Goal: Information Seeking & Learning: Understand process/instructions

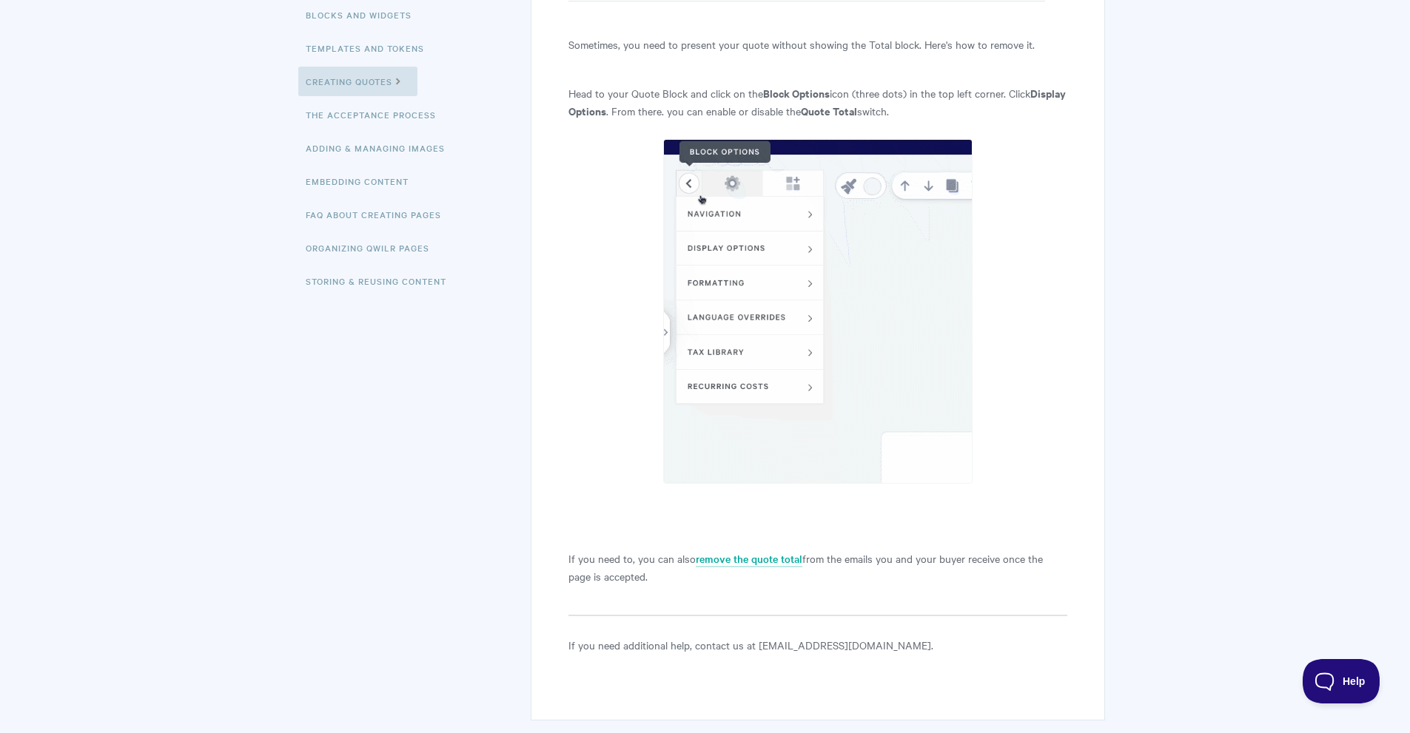
drag, startPoint x: 757, startPoint y: 290, endPoint x: 825, endPoint y: 234, distance: 88.3
click at [825, 234] on img at bounding box center [817, 311] width 309 height 345
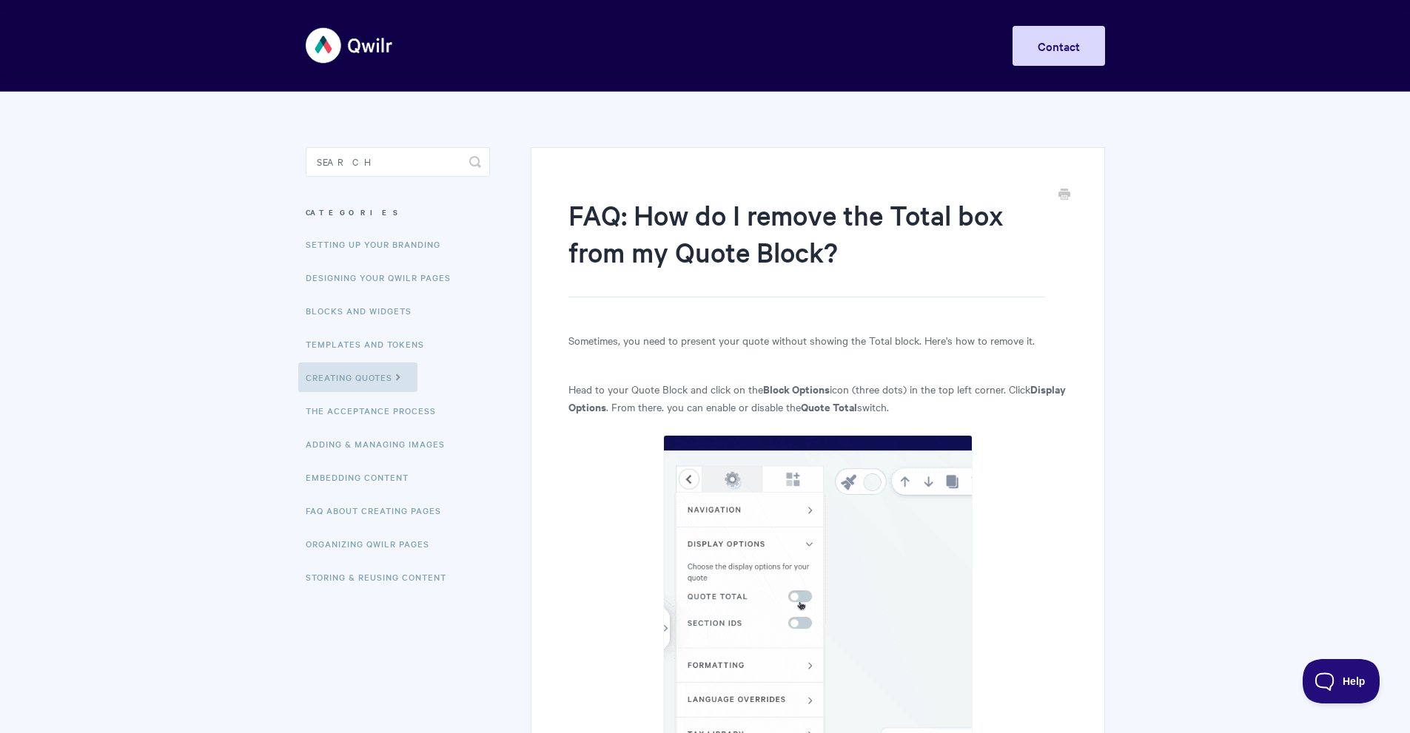
click at [719, 336] on p "Sometimes, you need to present your quote without showing the Total block. Here…" at bounding box center [817, 341] width 498 height 18
click at [358, 379] on link "Creating Quotes" at bounding box center [357, 378] width 119 height 30
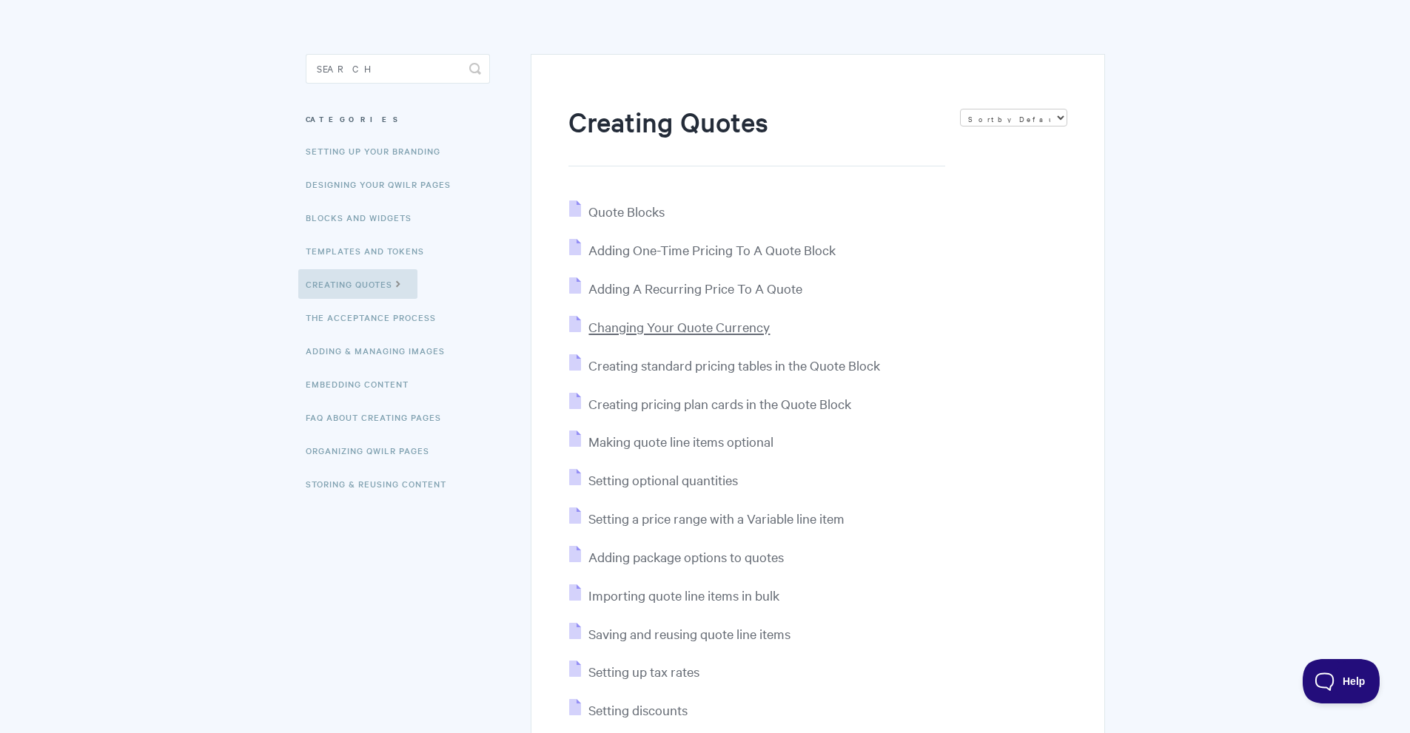
scroll to position [74, 0]
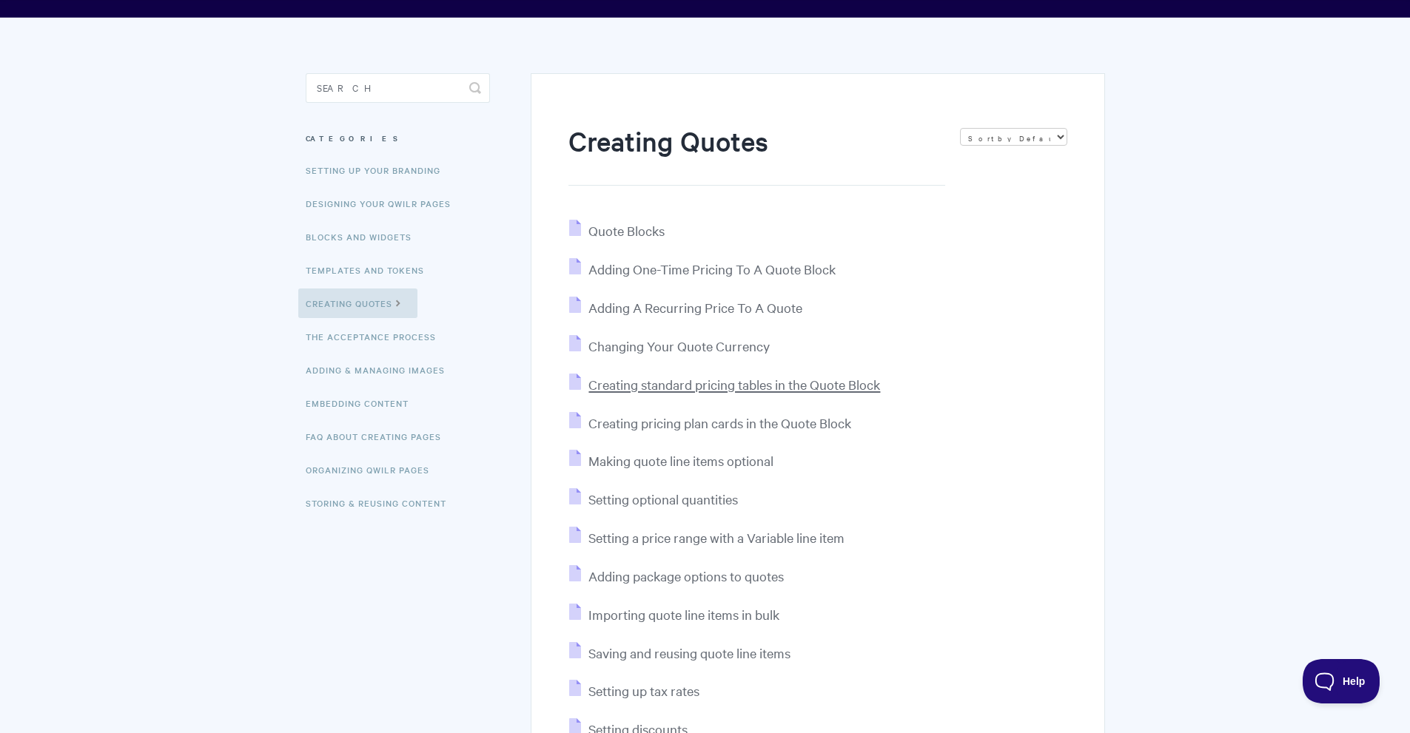
click at [653, 388] on span "Creating standard pricing tables in the Quote Block" at bounding box center [734, 384] width 292 height 17
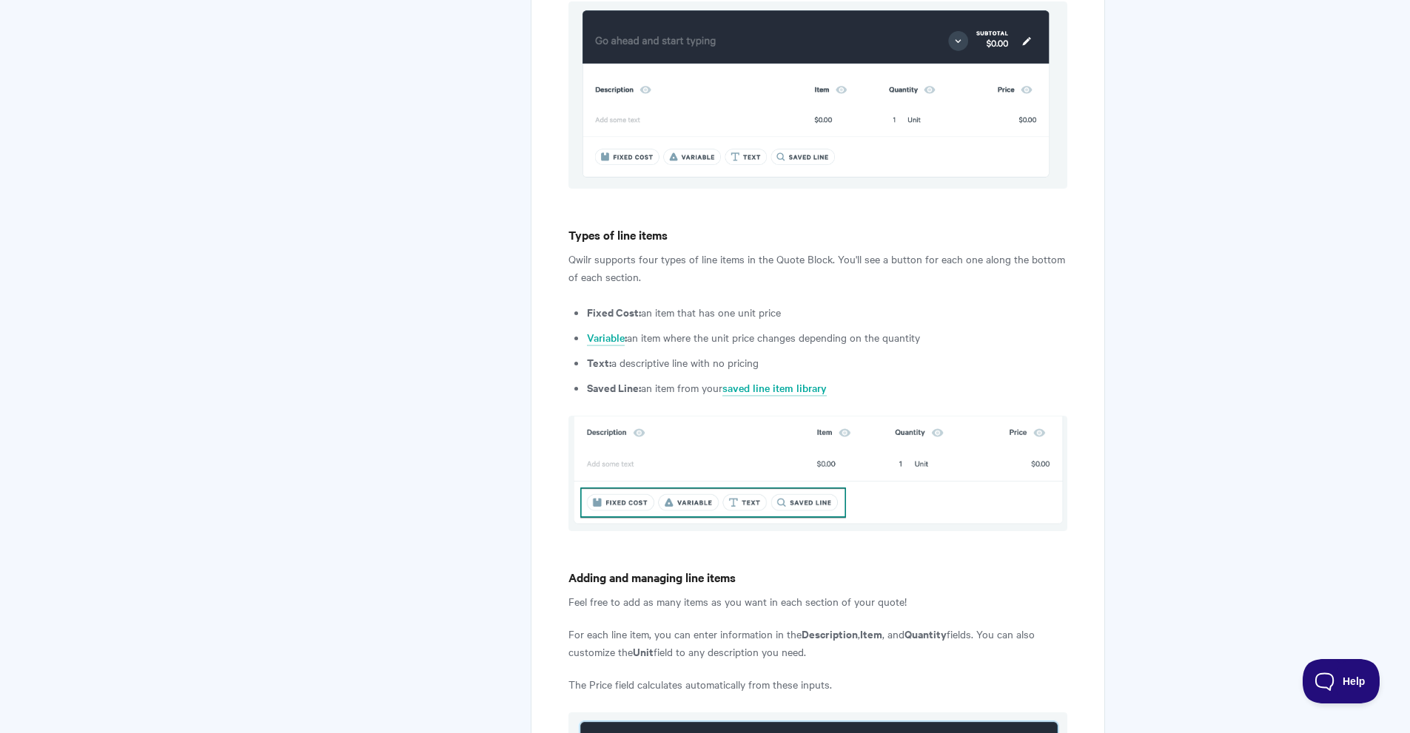
scroll to position [962, 0]
